Goal: Task Accomplishment & Management: Use online tool/utility

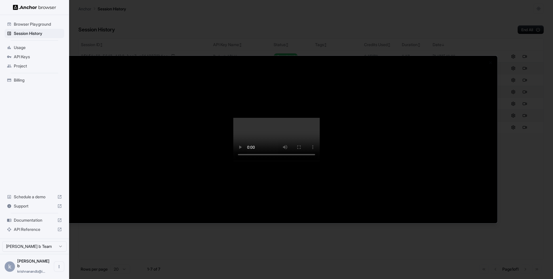
click at [28, 36] on div at bounding box center [276, 139] width 553 height 279
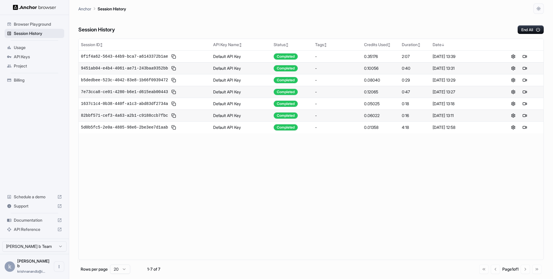
click at [25, 34] on span "Session History" at bounding box center [38, 34] width 48 height 6
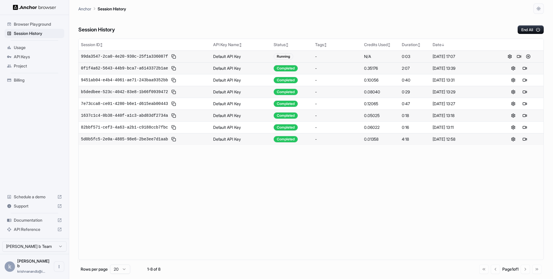
click at [520, 57] on button at bounding box center [519, 56] width 7 height 7
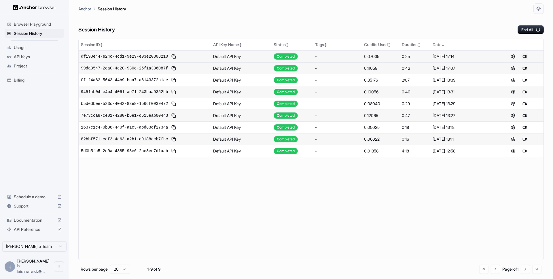
click at [526, 57] on button at bounding box center [525, 56] width 7 height 7
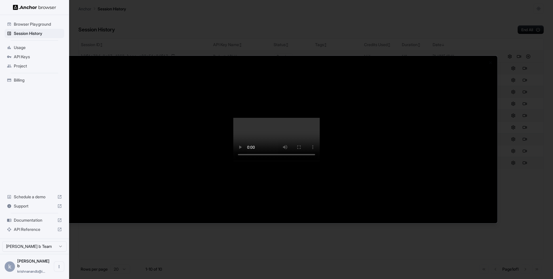
click at [55, 141] on div "Close" at bounding box center [276, 140] width 443 height 168
click at [40, 36] on div at bounding box center [276, 139] width 553 height 279
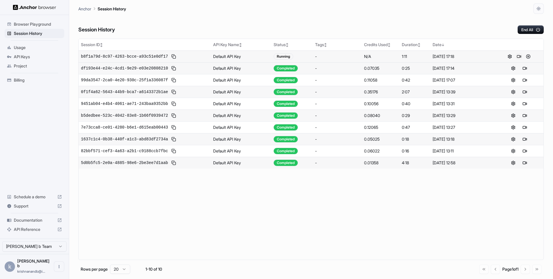
click at [519, 56] on button at bounding box center [519, 56] width 7 height 7
click at [524, 56] on button at bounding box center [525, 56] width 7 height 7
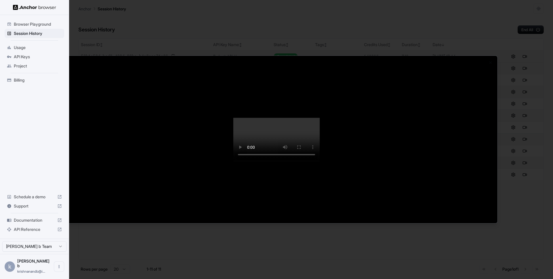
click at [20, 109] on div at bounding box center [276, 139] width 553 height 279
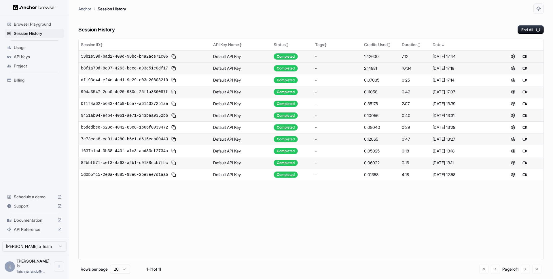
click at [29, 49] on span "Usage" at bounding box center [38, 48] width 48 height 6
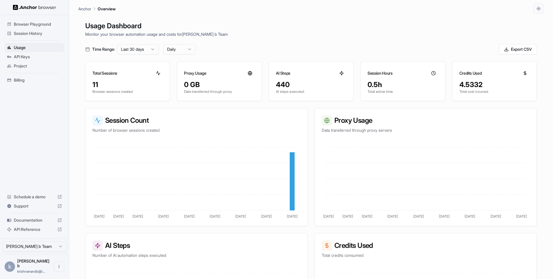
click at [27, 82] on span "Billing" at bounding box center [38, 80] width 48 height 6
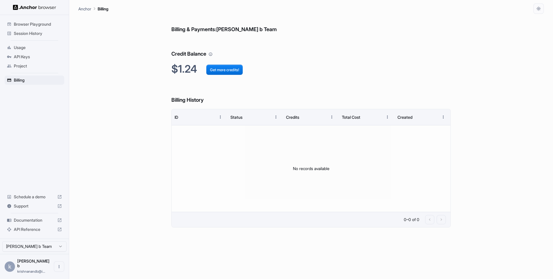
click at [28, 46] on span "Usage" at bounding box center [38, 48] width 48 height 6
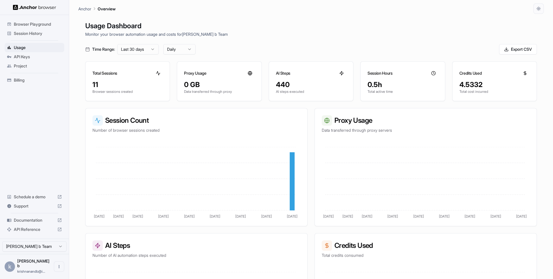
scroll to position [72, 0]
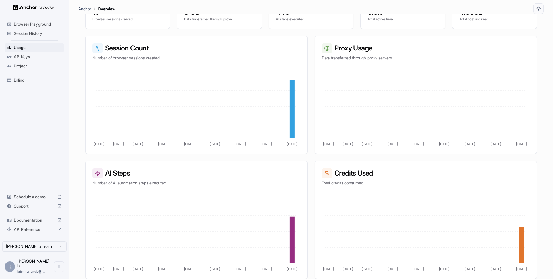
click at [44, 35] on span "Session History" at bounding box center [38, 34] width 48 height 6
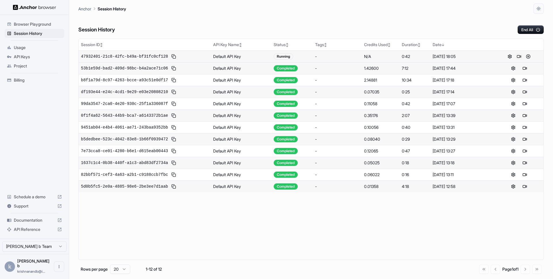
click at [520, 58] on button at bounding box center [519, 56] width 7 height 7
click at [527, 56] on button at bounding box center [525, 56] width 7 height 7
